Goal: Task Accomplishment & Management: Complete application form

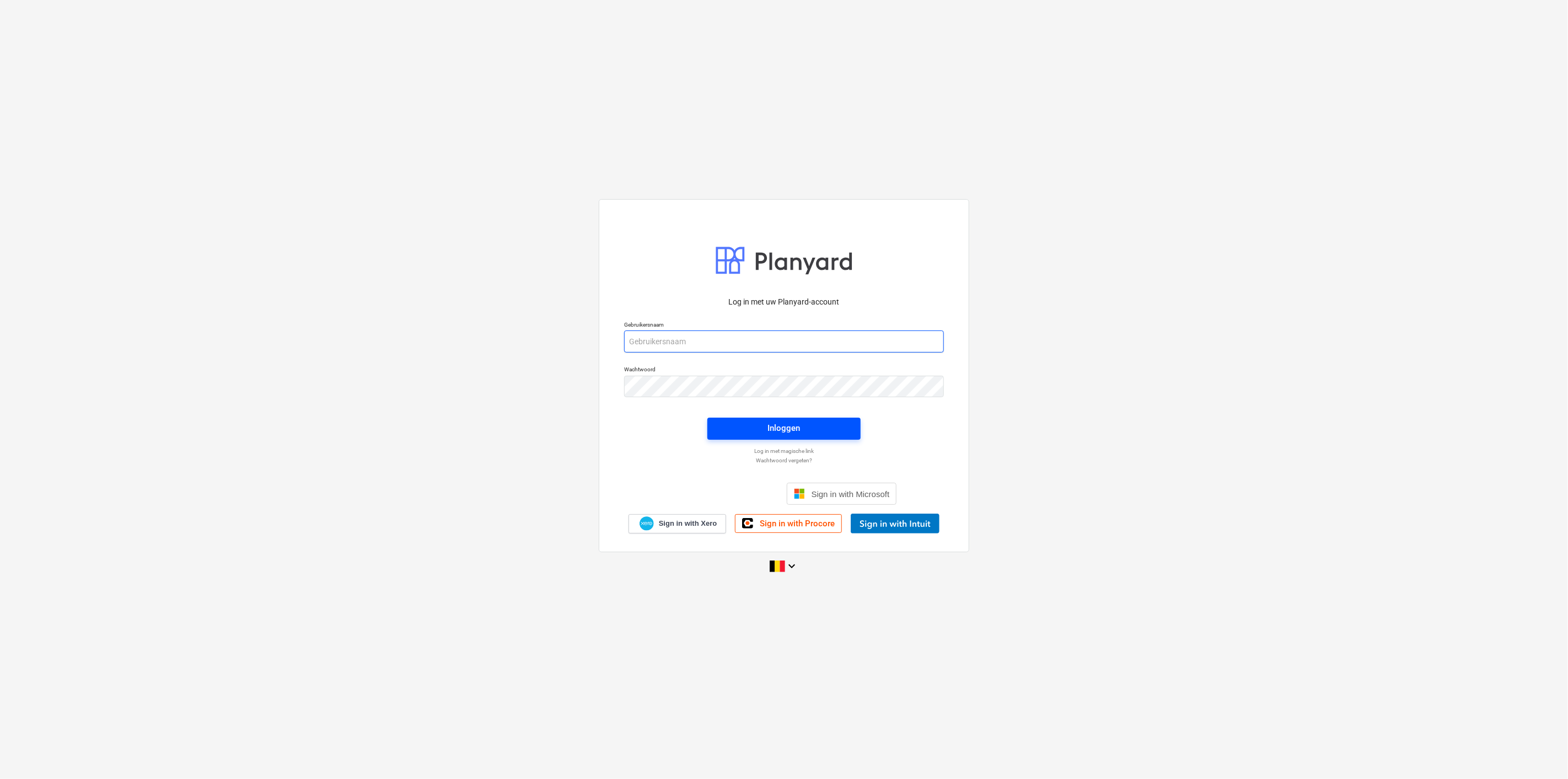
type input "[PERSON_NAME][EMAIL_ADDRESS][DOMAIN_NAME]"
click at [784, 428] on div "Inloggen" at bounding box center [784, 428] width 32 height 15
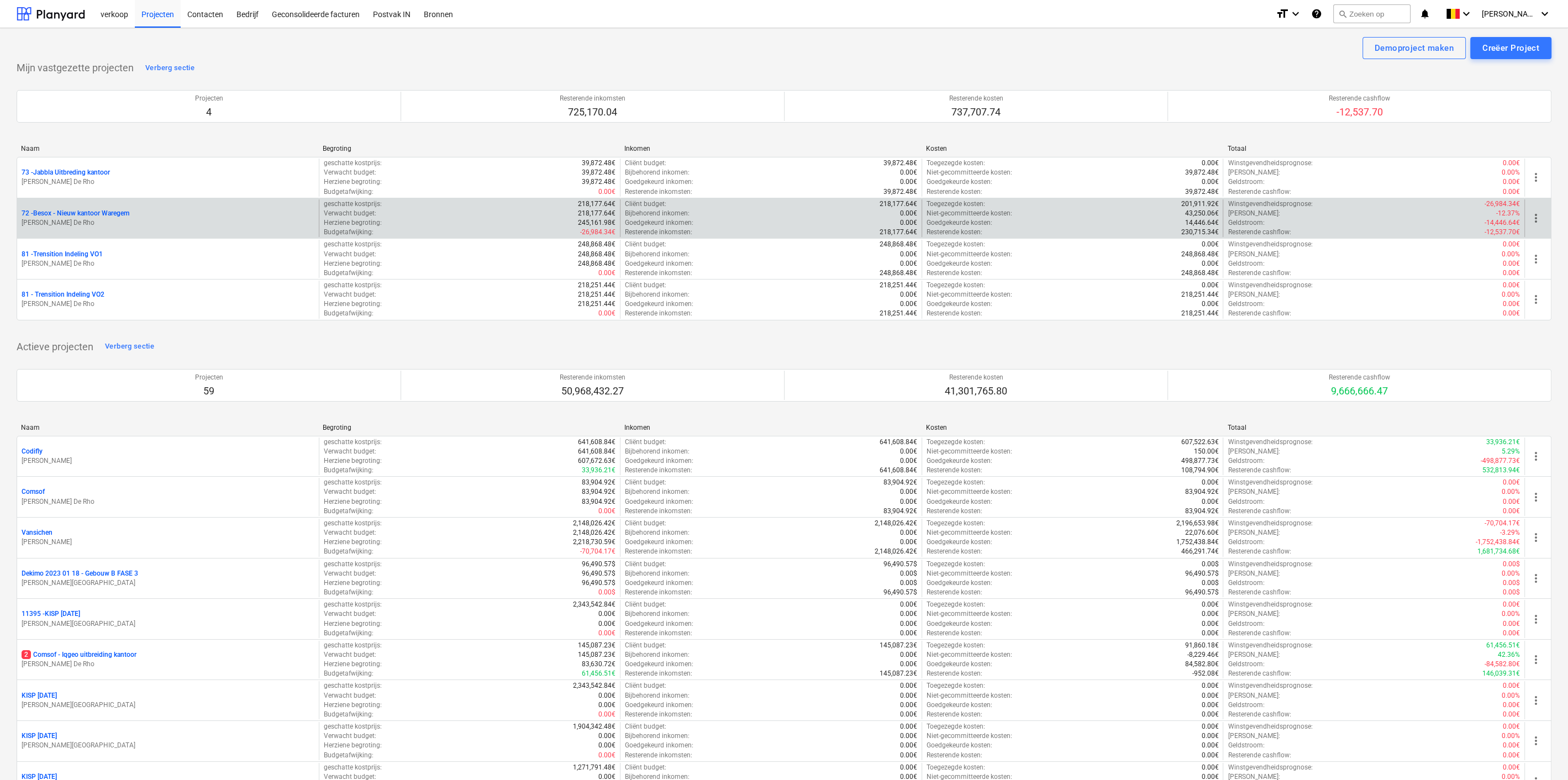
click at [106, 218] on p "[PERSON_NAME] De Rho" at bounding box center [168, 223] width 293 height 9
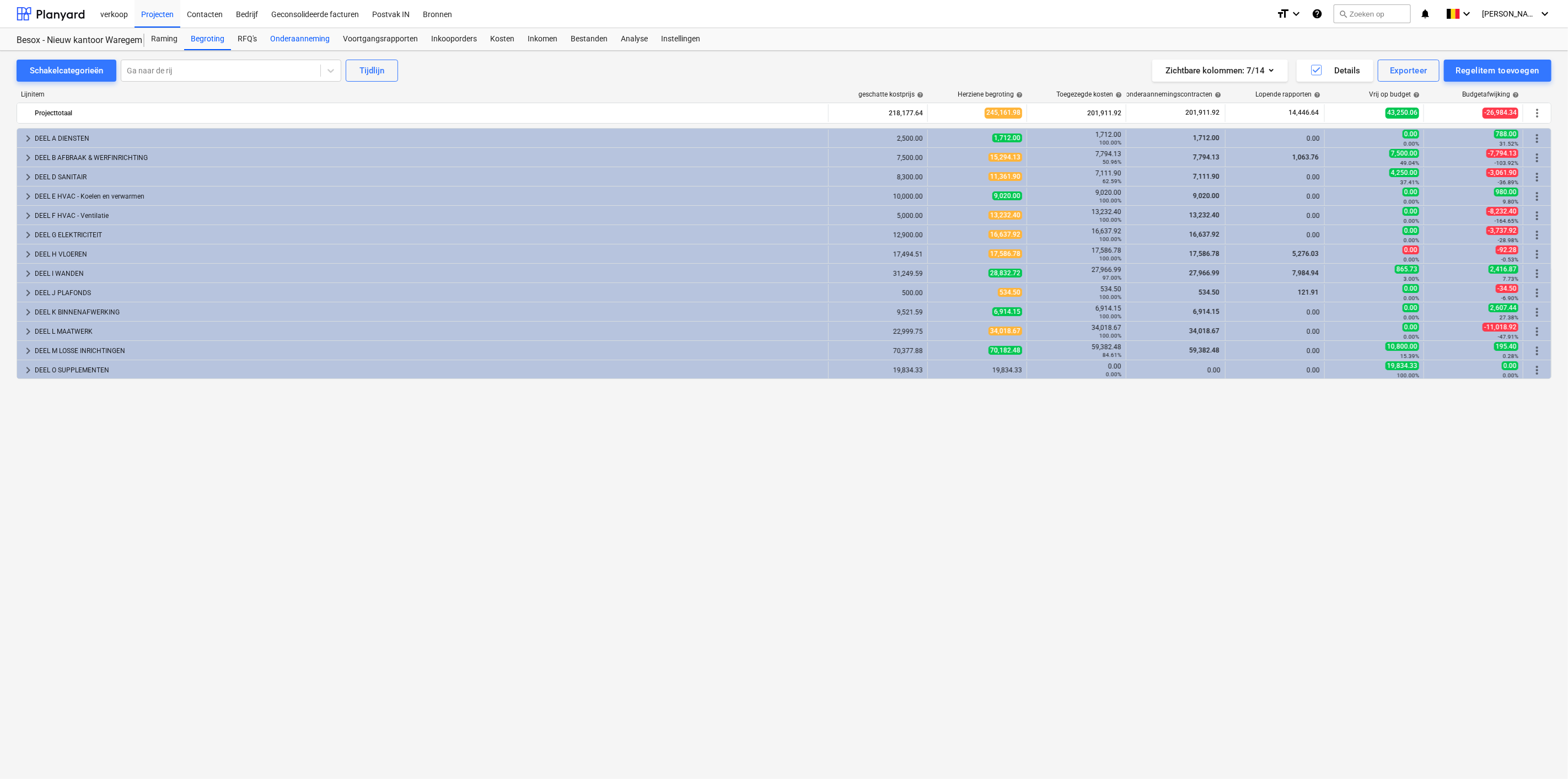
click at [281, 41] on div "Onderaanneming" at bounding box center [300, 39] width 73 height 22
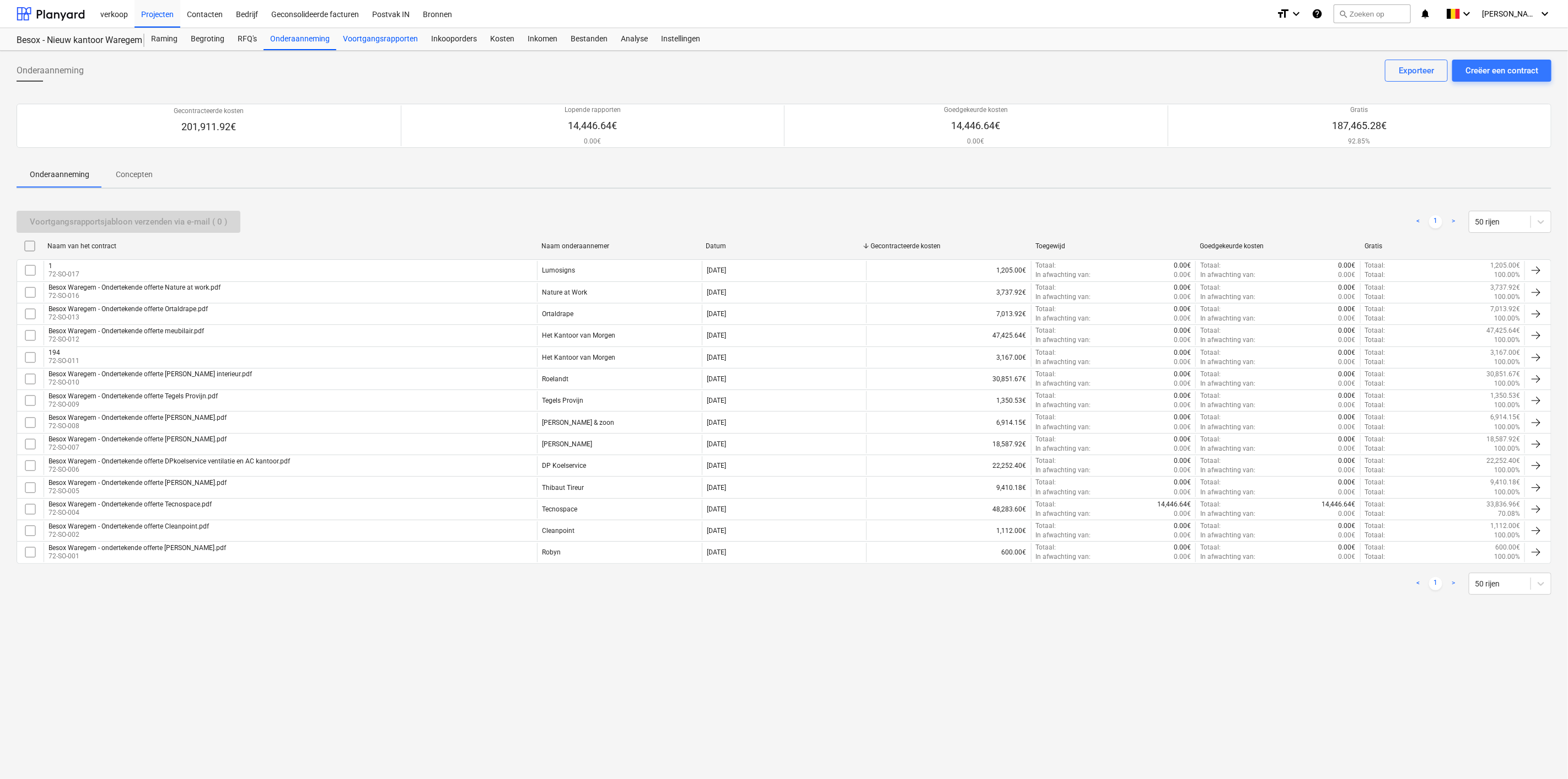
click at [379, 37] on div "Voortgangsrapporten" at bounding box center [380, 39] width 88 height 22
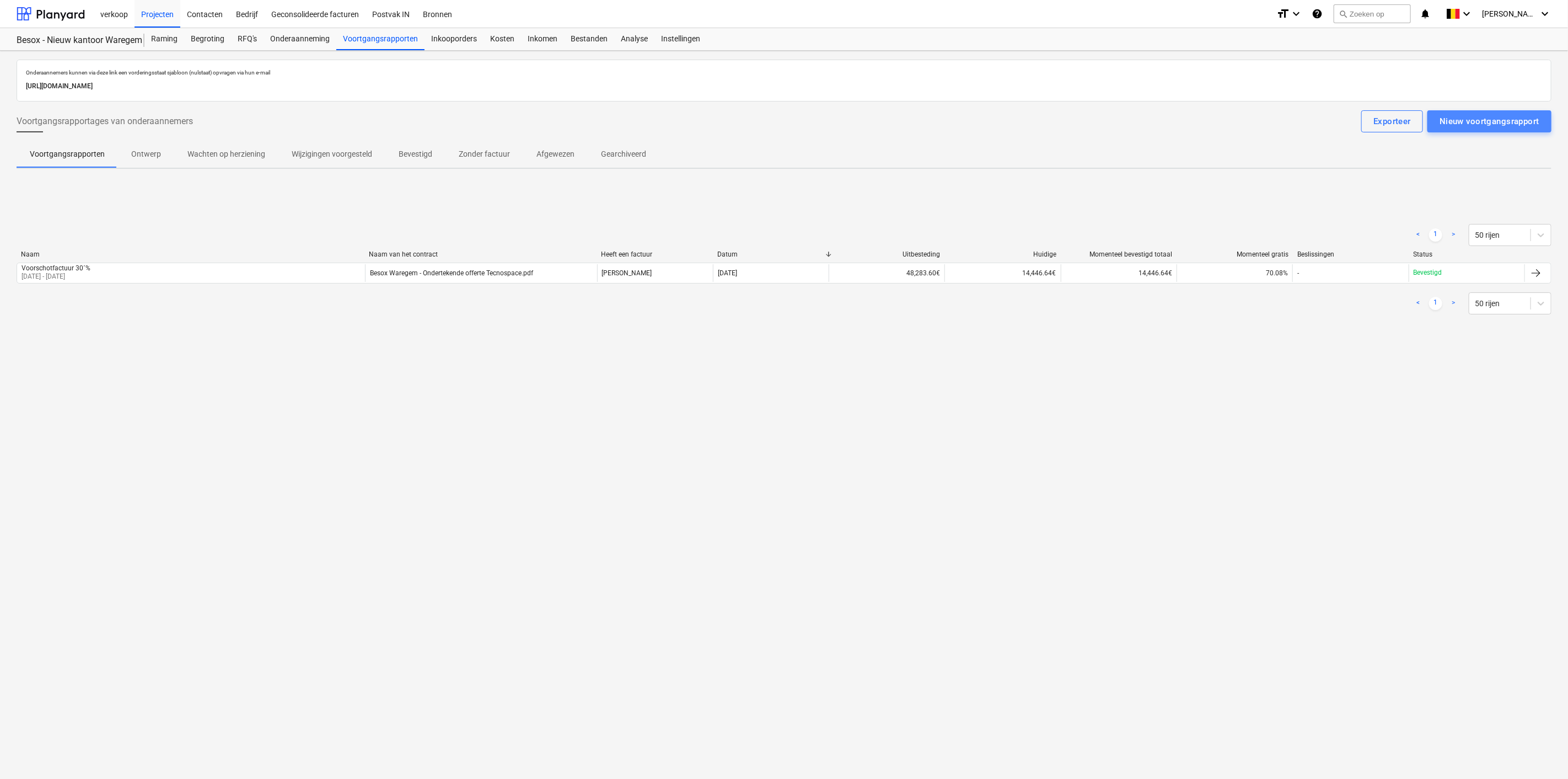
click at [1471, 118] on div "Nieuw voortgangsrapport" at bounding box center [1489, 121] width 100 height 15
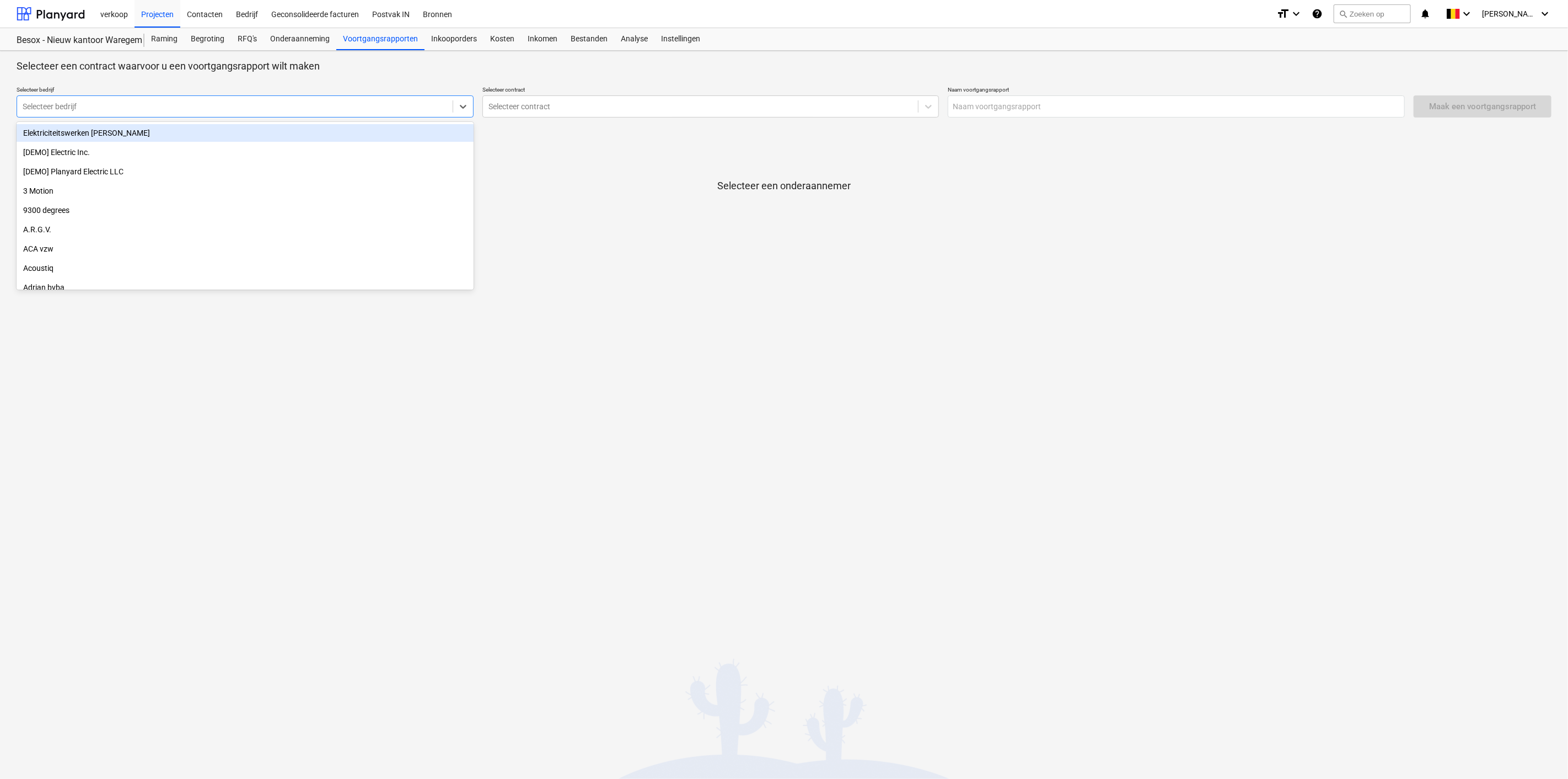
click at [337, 104] on div at bounding box center [234, 107] width 424 height 11
click at [285, 40] on div "Onderaanneming" at bounding box center [300, 39] width 73 height 22
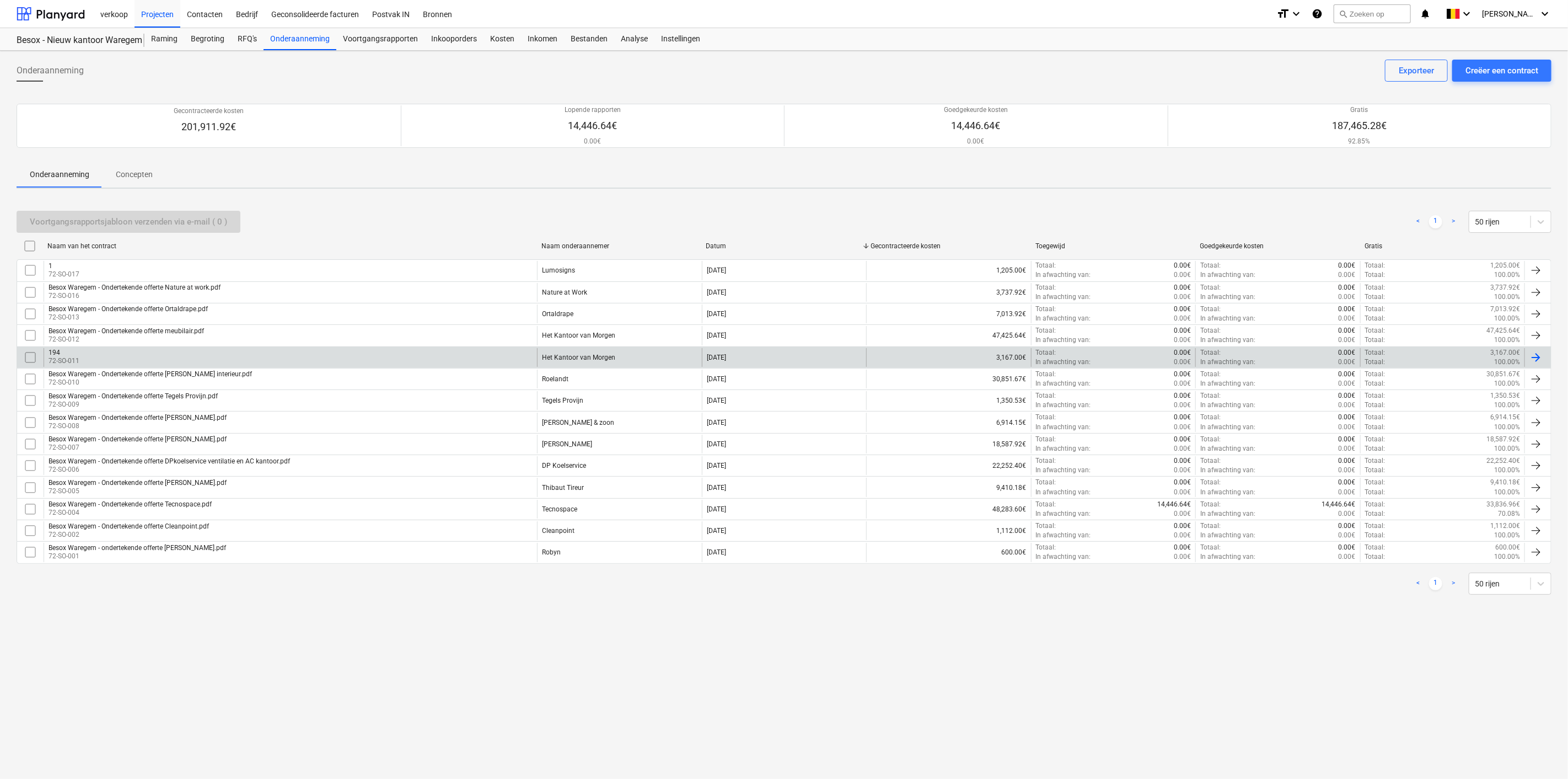
click at [222, 356] on div "194 72-SO-011" at bounding box center [290, 358] width 494 height 19
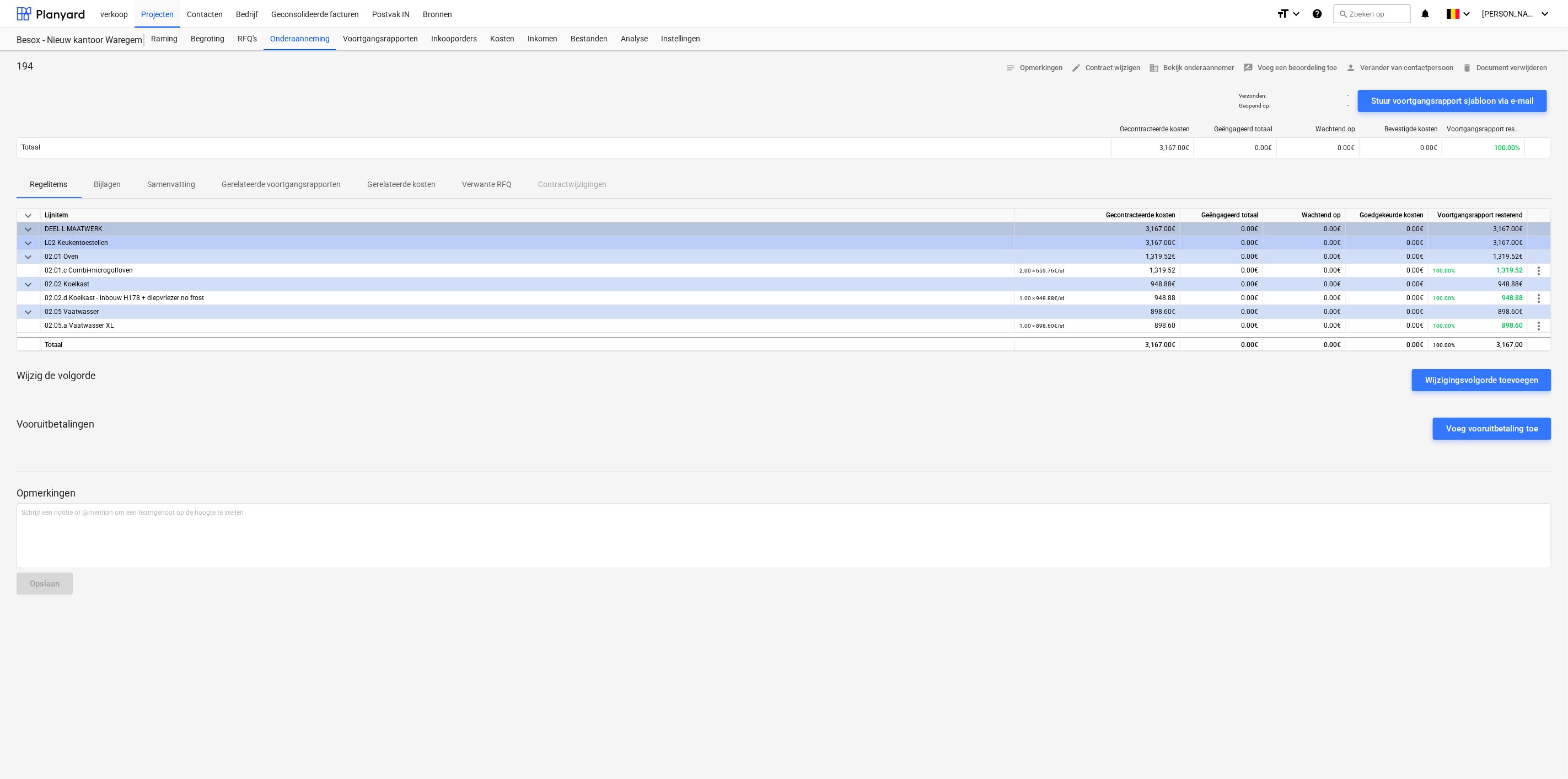
click at [238, 183] on p "Gerelateerde voortgangsrapporten" at bounding box center [281, 184] width 119 height 12
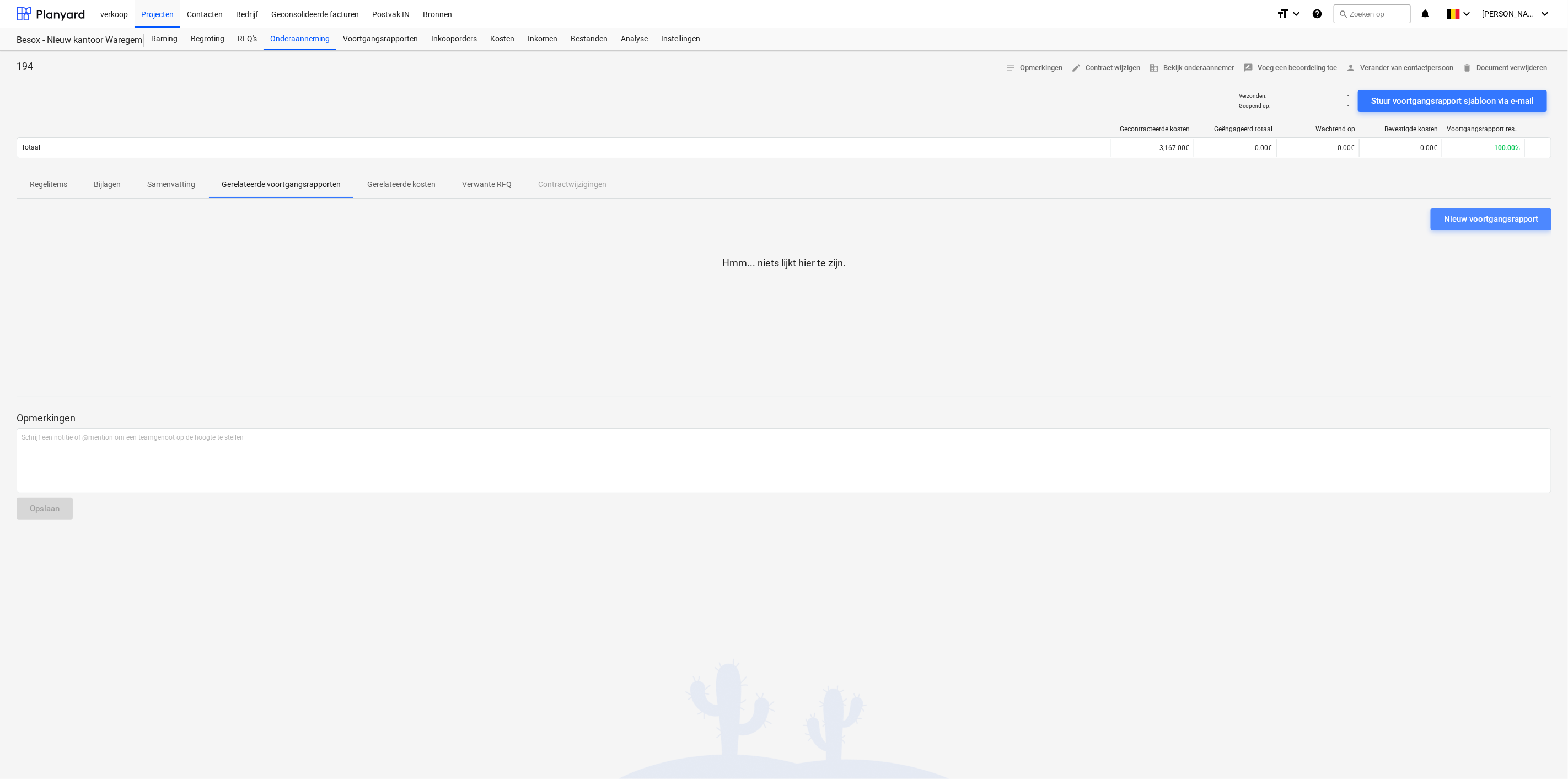
click at [1442, 222] on button "Nieuw voortgangsrapport" at bounding box center [1491, 219] width 121 height 22
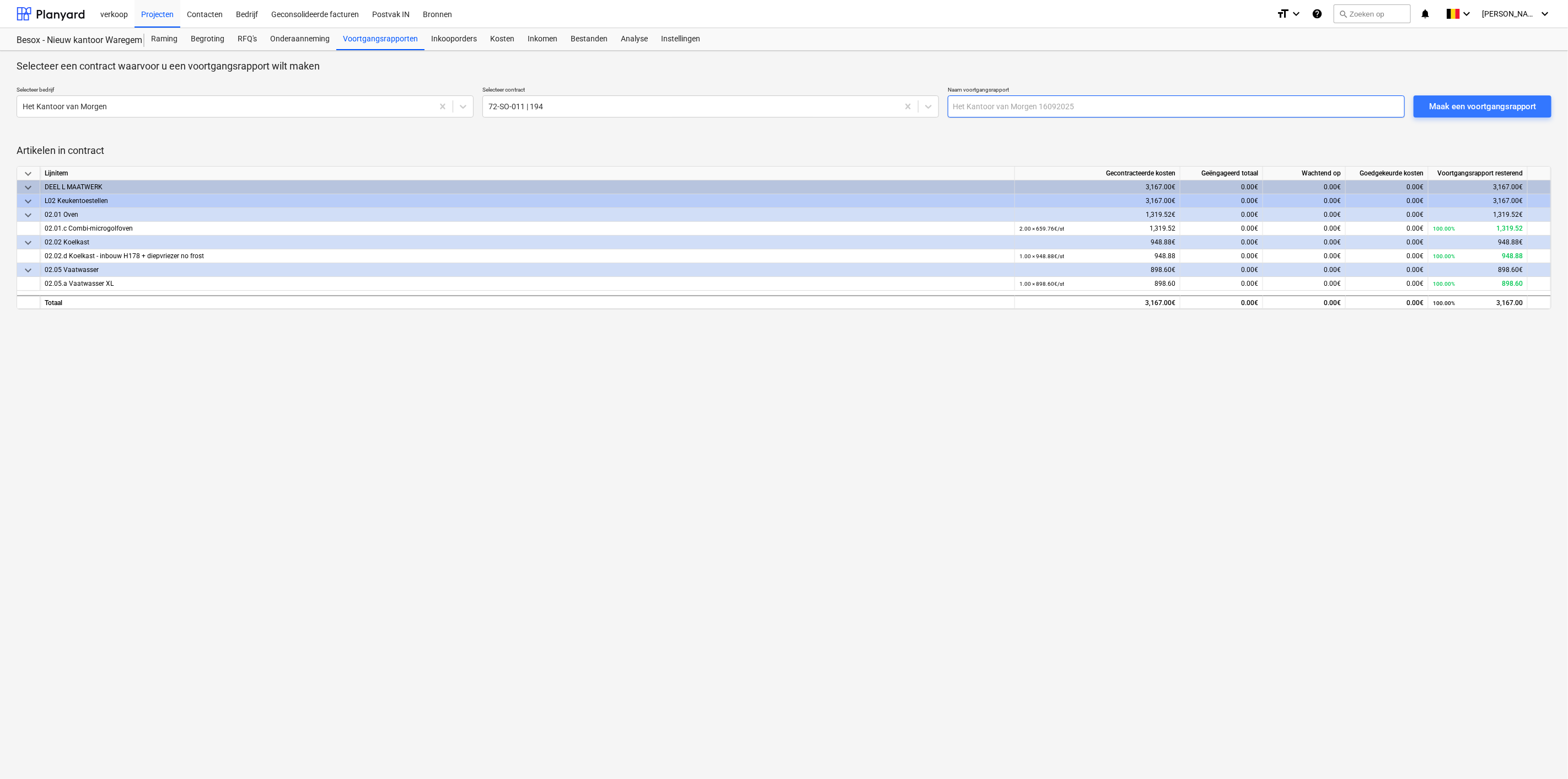
click at [1088, 105] on input "text" at bounding box center [1176, 107] width 457 height 22
type input "Voorschotfactuur 60%"
click at [1479, 103] on div "Maak een voortgangsrapport" at bounding box center [1483, 107] width 107 height 15
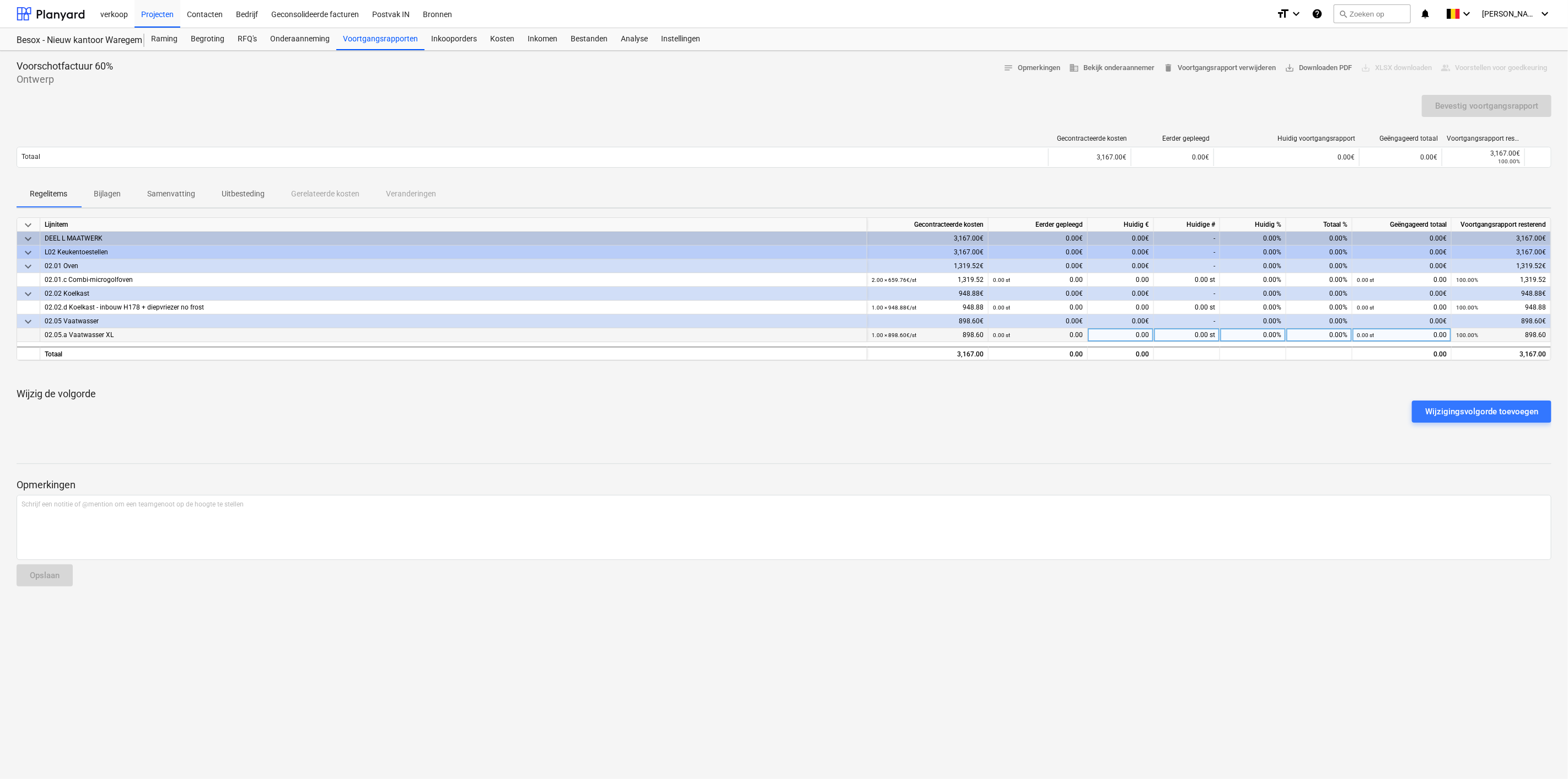
click at [1261, 332] on div "0.00%" at bounding box center [1253, 335] width 66 height 14
type input "60"
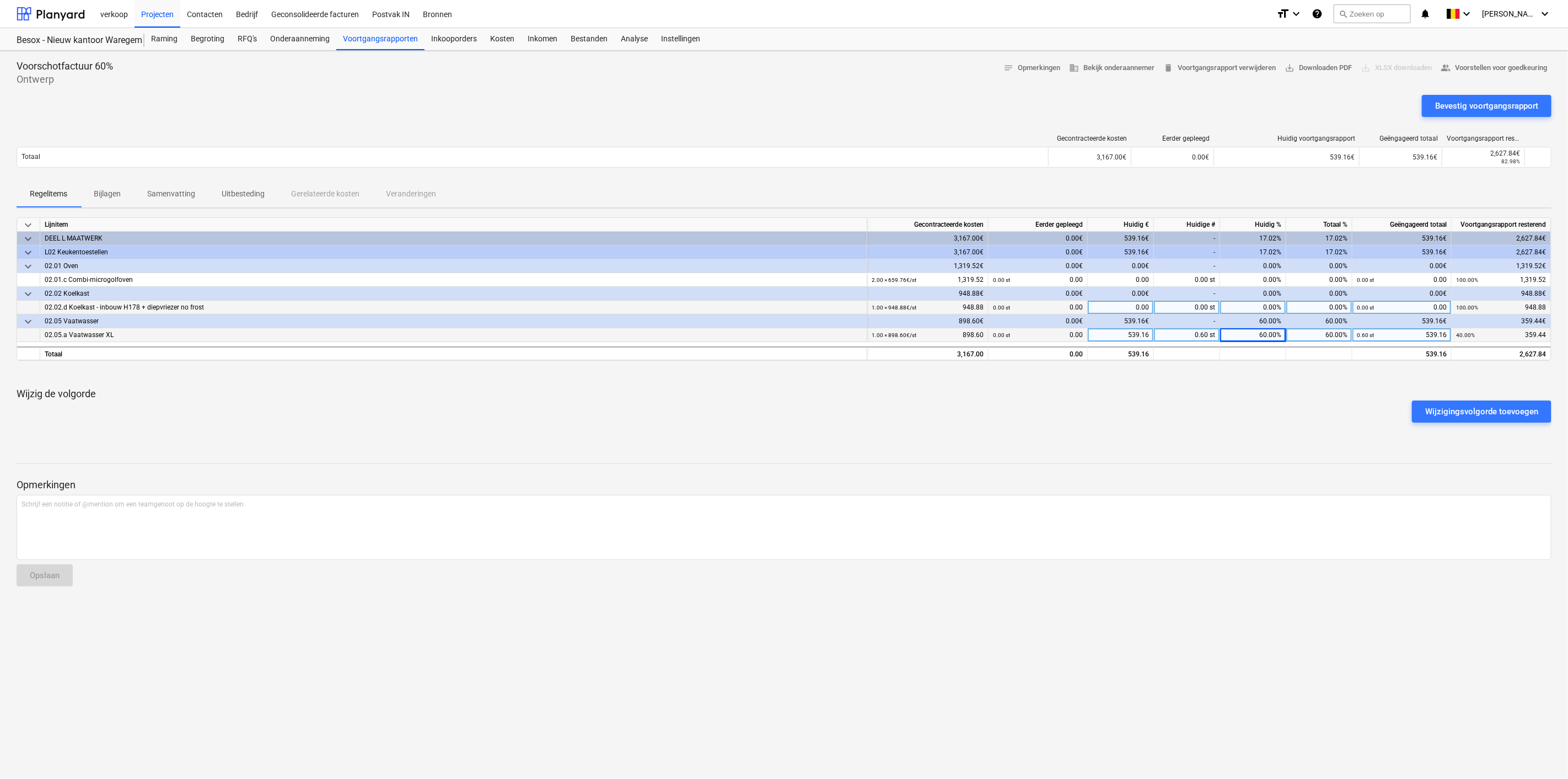
click at [1241, 302] on div "0.00%" at bounding box center [1253, 308] width 66 height 14
type input "60"
click at [1241, 281] on div "0.00%" at bounding box center [1253, 280] width 66 height 14
type input "30"
click at [1121, 278] on div "395.86" at bounding box center [1121, 280] width 66 height 14
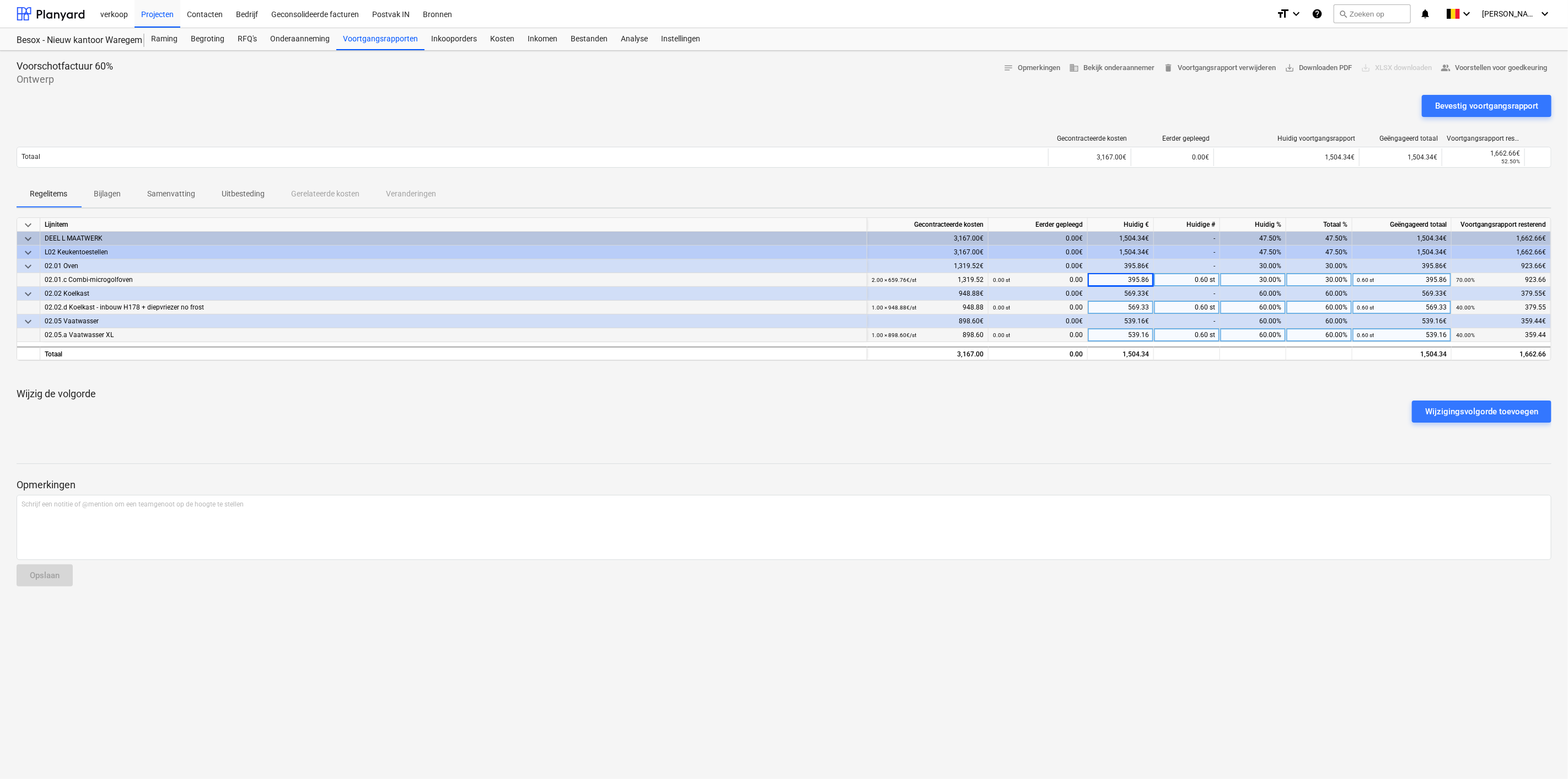
click at [1123, 278] on div "395.86" at bounding box center [1121, 280] width 66 height 14
type input "710.86"
click at [1146, 280] on div "710.86" at bounding box center [1121, 280] width 66 height 14
click at [1188, 277] on div "1.08 st" at bounding box center [1187, 280] width 66 height 14
type input "1"
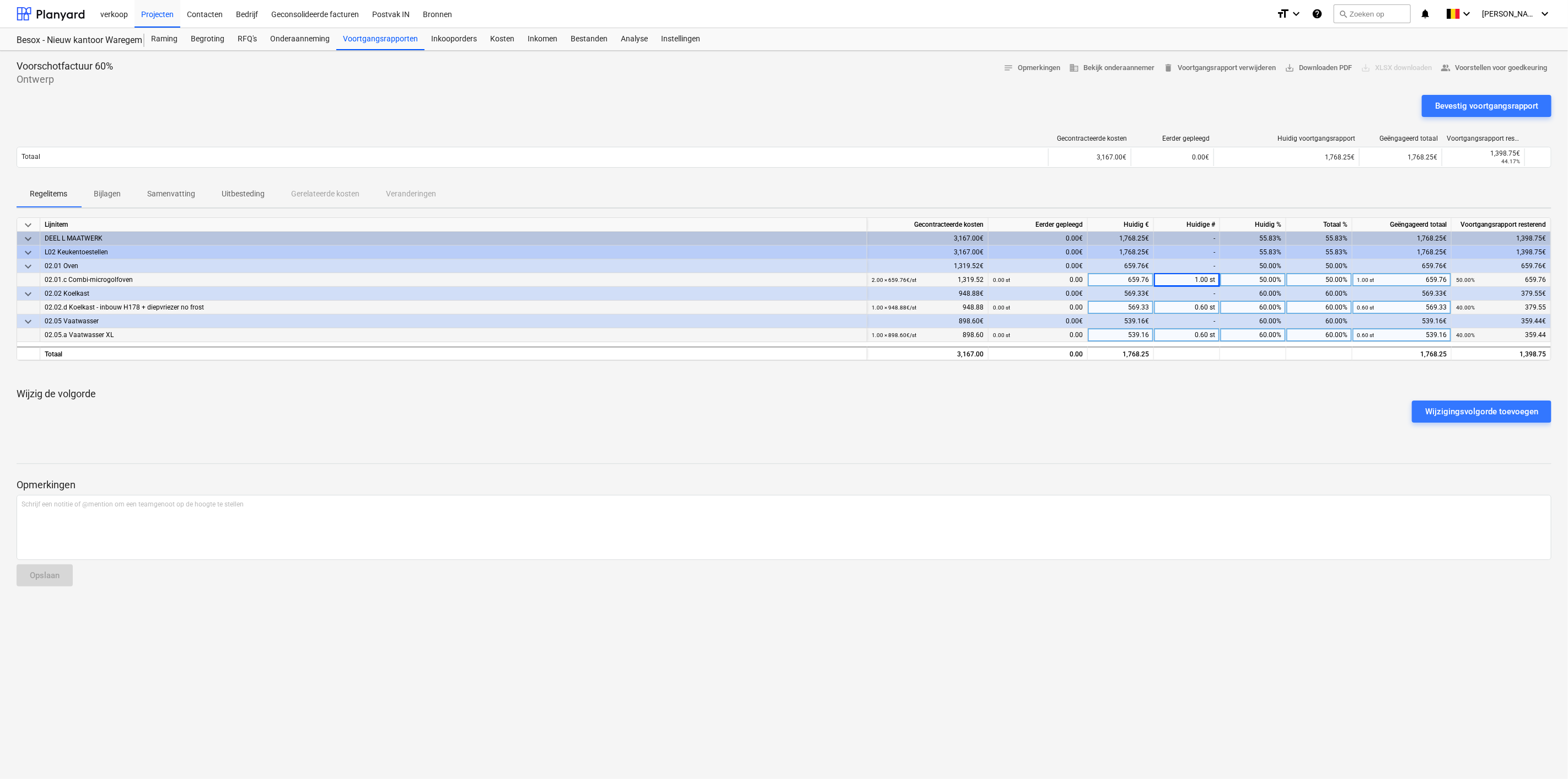
click at [1188, 277] on div "1.00 st" at bounding box center [1187, 280] width 66 height 14
click at [1320, 281] on div "50.00%" at bounding box center [1319, 280] width 66 height 14
type input "30"
click at [1238, 404] on div "Wijzigingsvolgorde toevoegen" at bounding box center [784, 411] width 1544 height 31
click at [113, 190] on p "Bijlagen" at bounding box center [107, 194] width 27 height 12
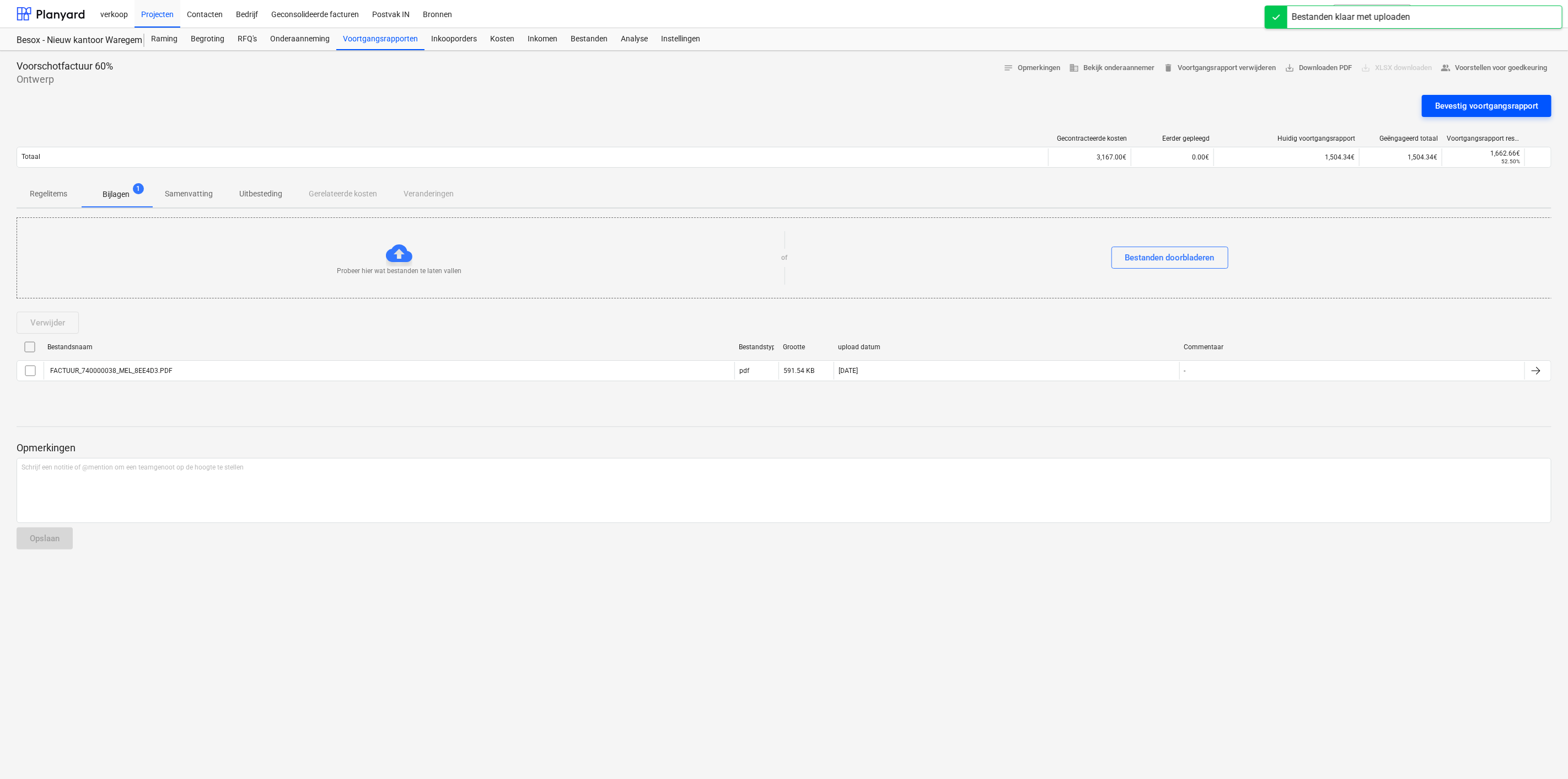
click at [1499, 101] on div "Bevestig voortgangsrapport" at bounding box center [1486, 106] width 103 height 15
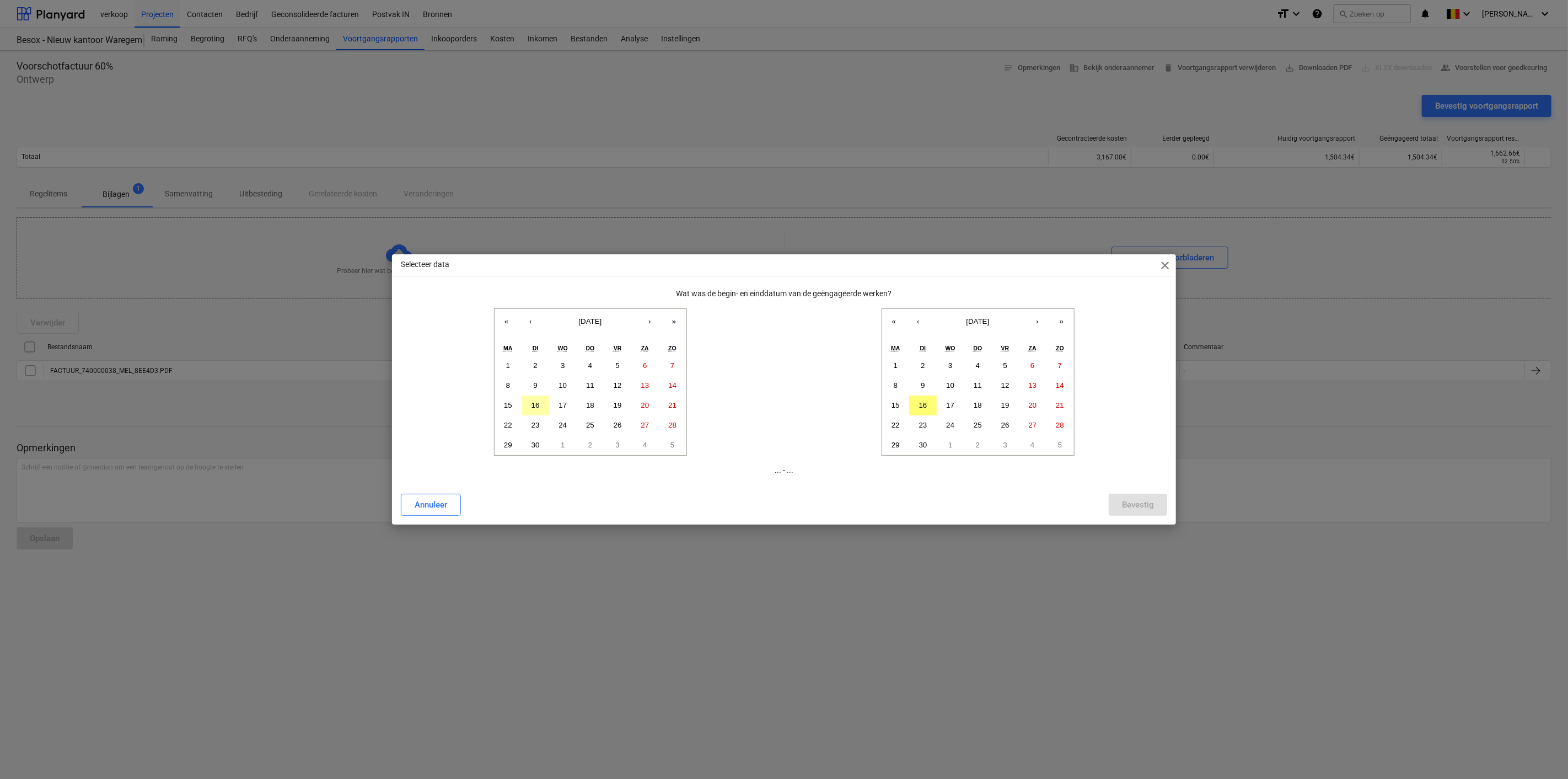
click at [533, 403] on abbr "16" at bounding box center [536, 405] width 9 height 9
click at [924, 403] on abbr "16" at bounding box center [923, 405] width 9 height 9
click at [1132, 501] on div "Bevestig" at bounding box center [1138, 505] width 32 height 15
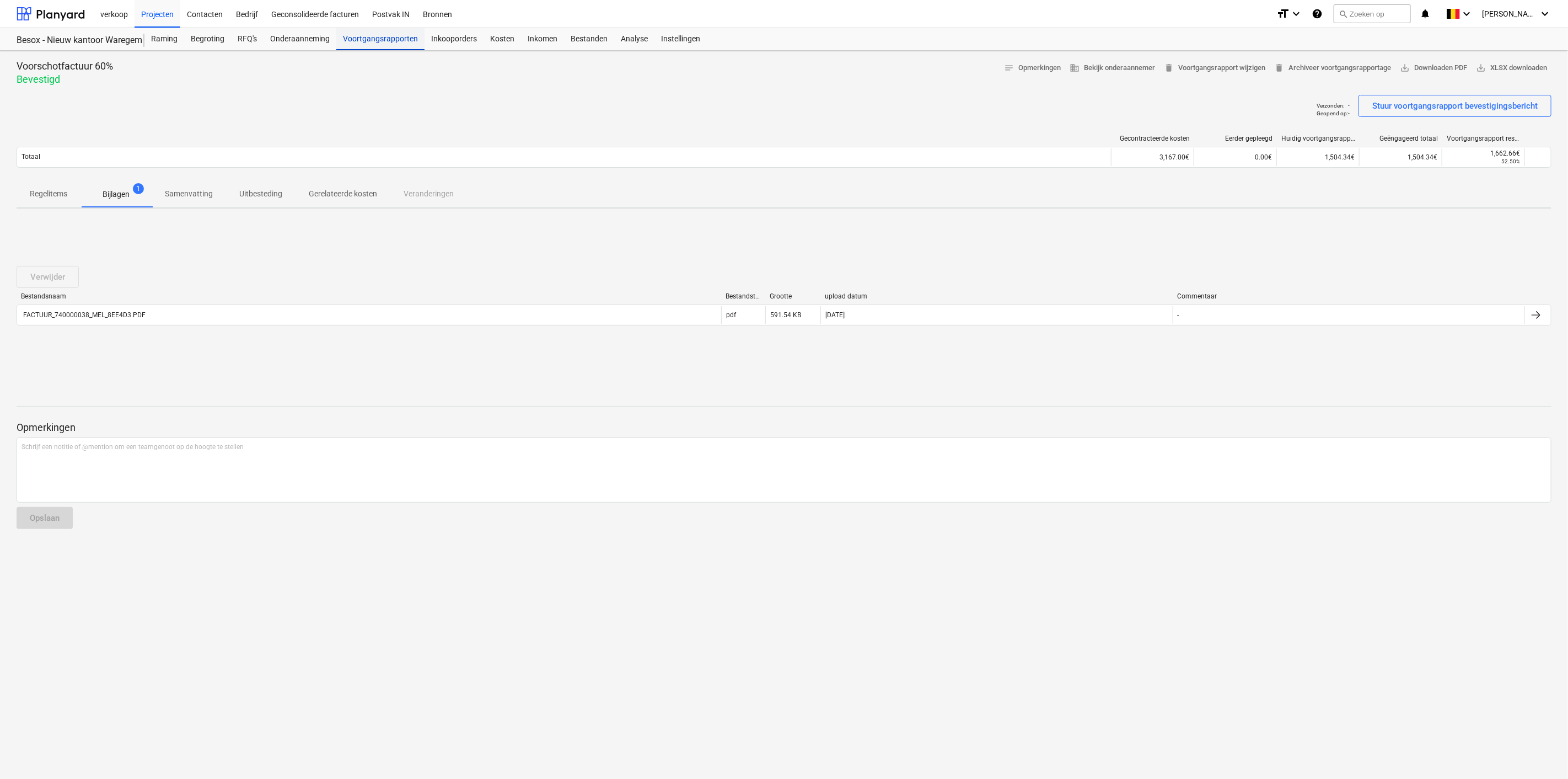
click at [369, 33] on div "Voortgangsrapporten" at bounding box center [380, 39] width 88 height 22
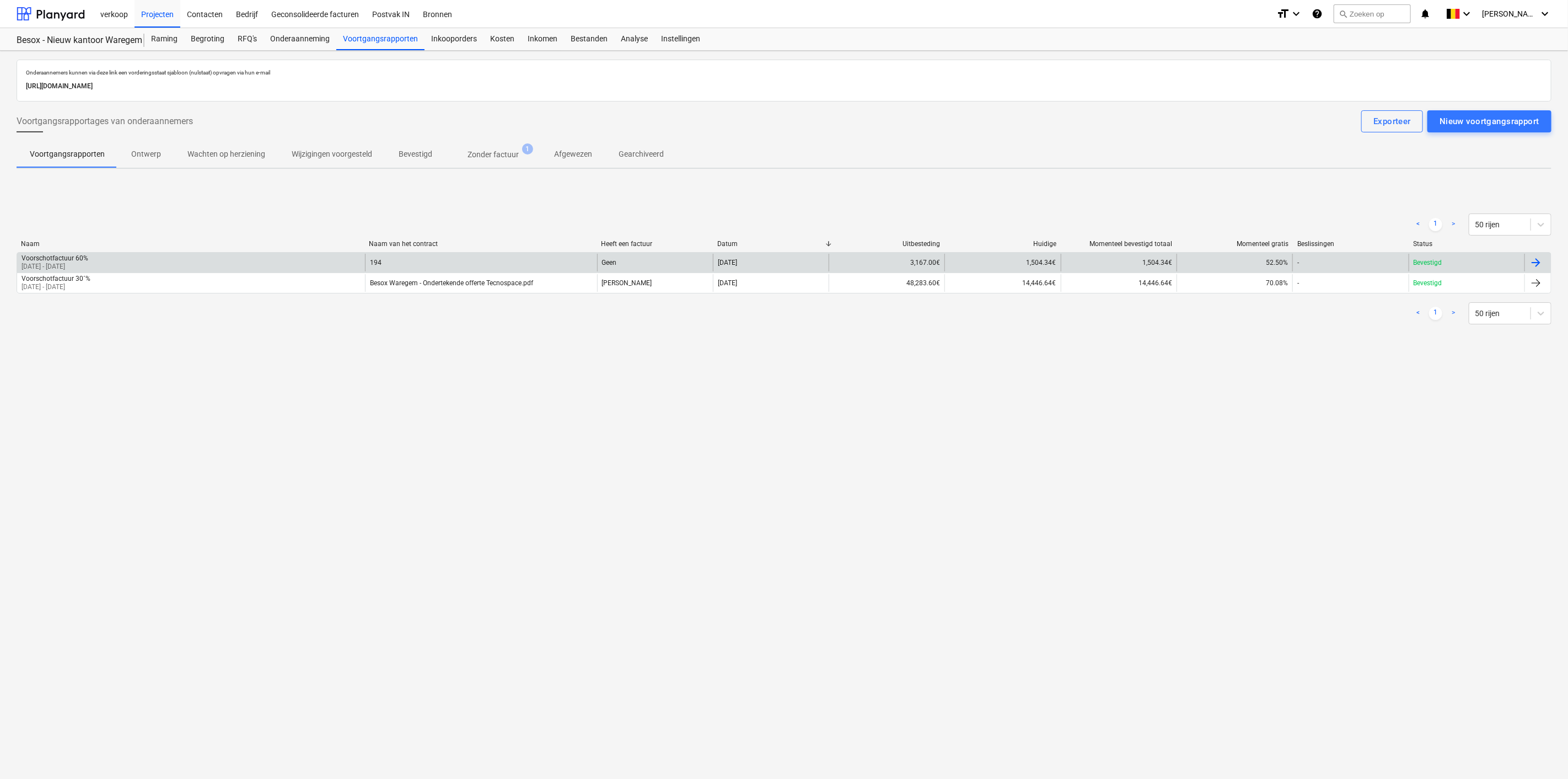
click at [610, 259] on div "Geen" at bounding box center [655, 263] width 116 height 18
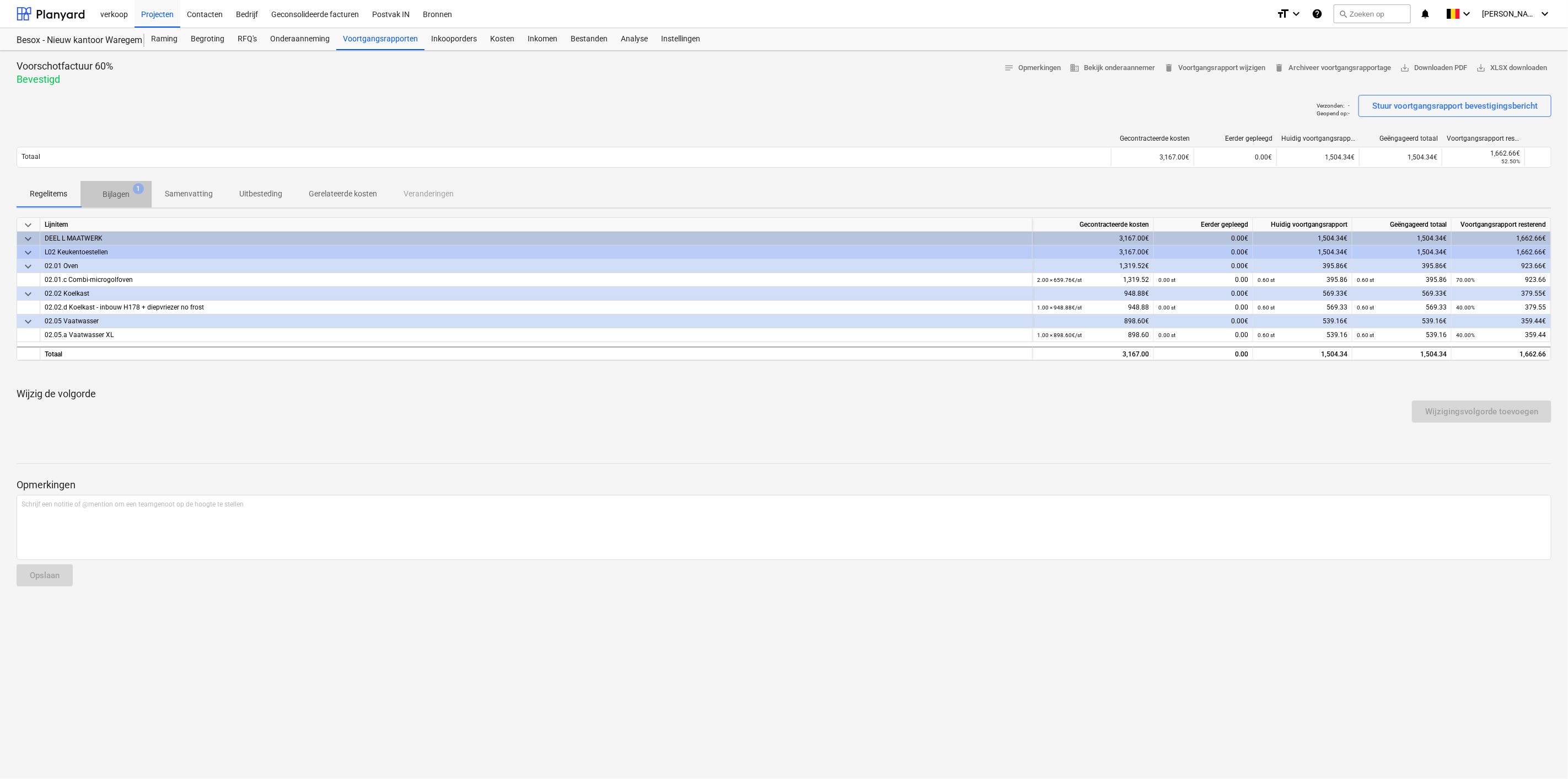
click at [120, 196] on p "Bijlagen" at bounding box center [116, 194] width 27 height 12
